Goal: Obtain resource: Obtain resource

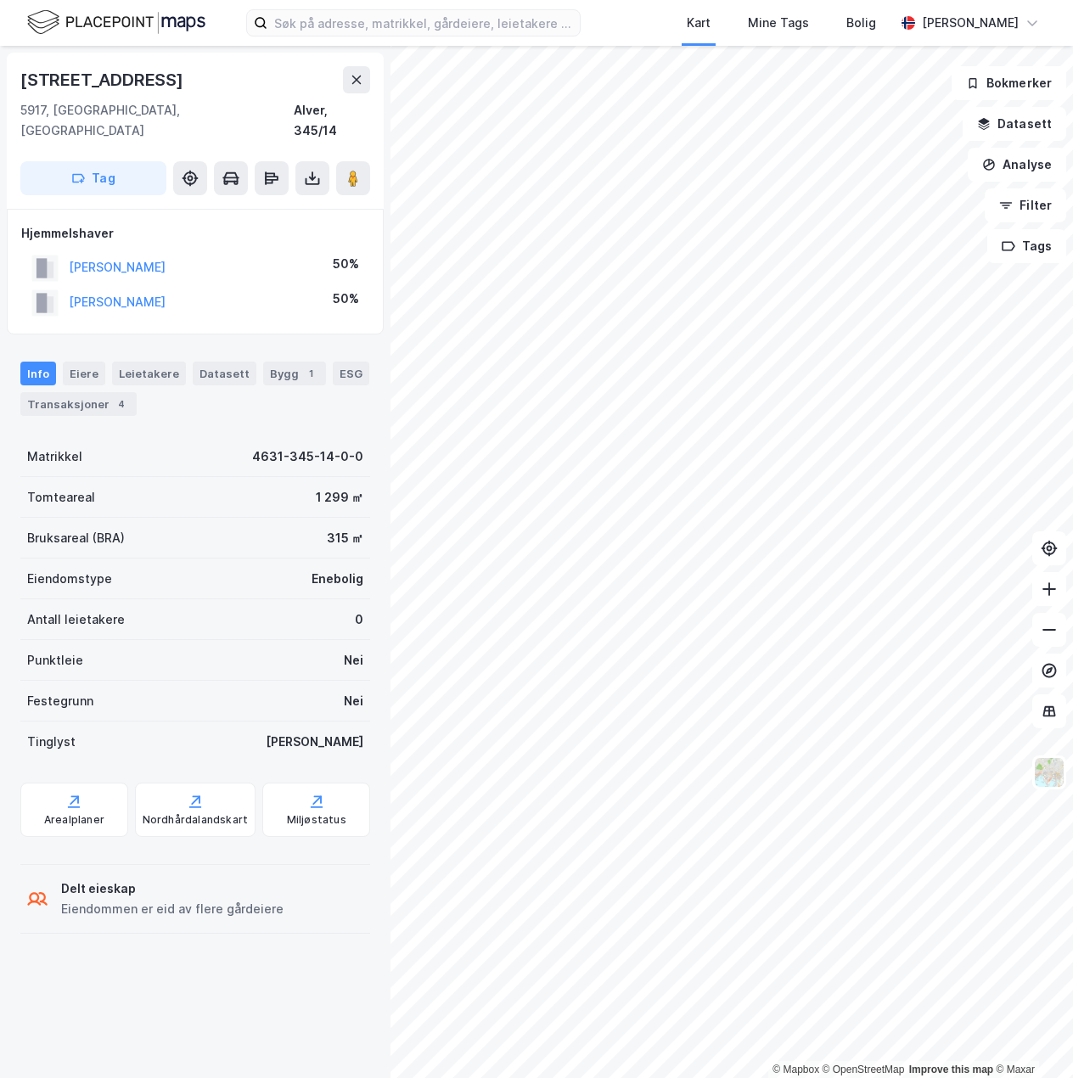
click at [243, 109] on div "5917, [GEOGRAPHIC_DATA], [GEOGRAPHIC_DATA], 345/14" at bounding box center [195, 120] width 350 height 41
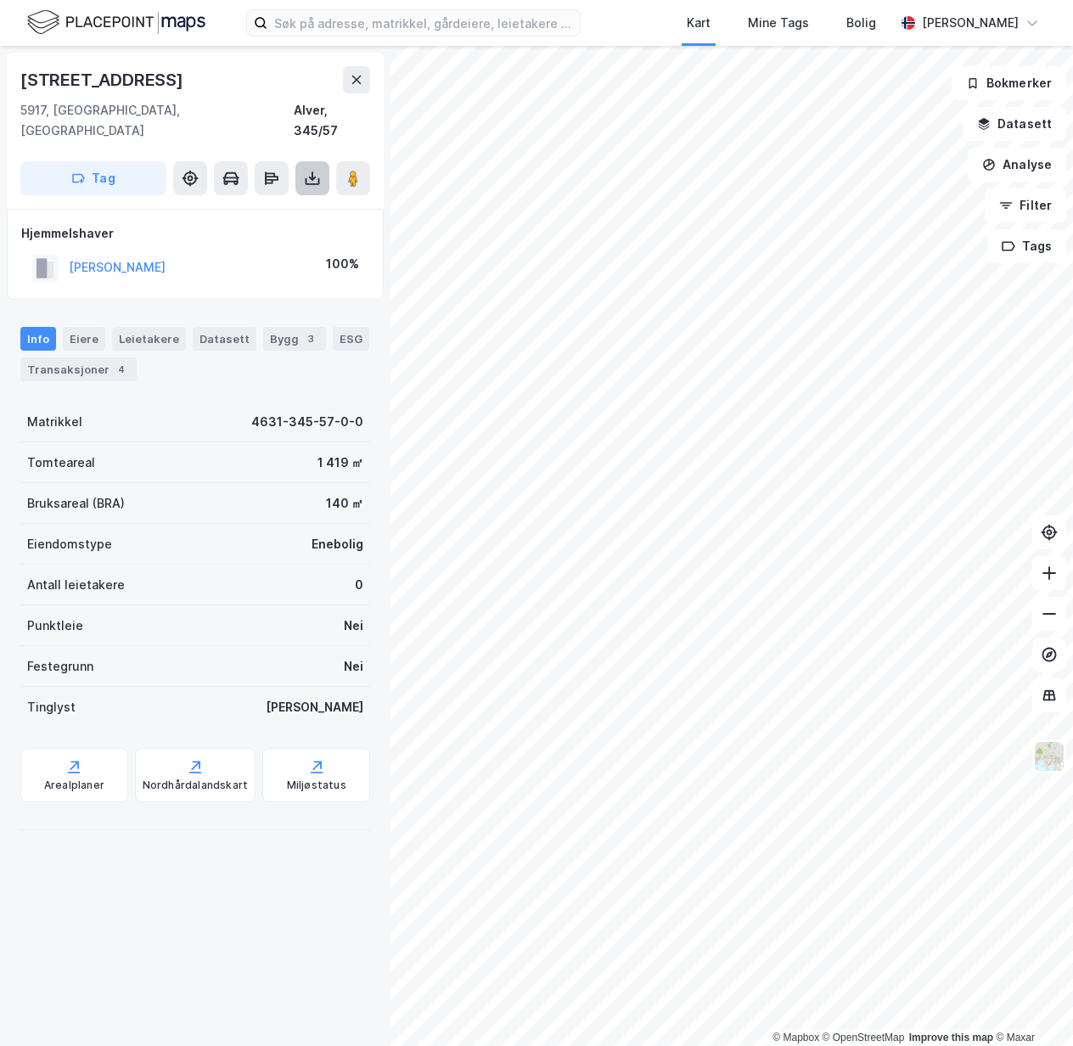
click at [317, 170] on icon at bounding box center [312, 178] width 17 height 17
click at [291, 199] on div "Last ned grunnbok" at bounding box center [239, 212] width 181 height 27
click at [309, 170] on icon at bounding box center [312, 178] width 17 height 17
click at [307, 199] on div "Last ned grunnbok" at bounding box center [239, 212] width 181 height 27
